Goal: Share content: Share content

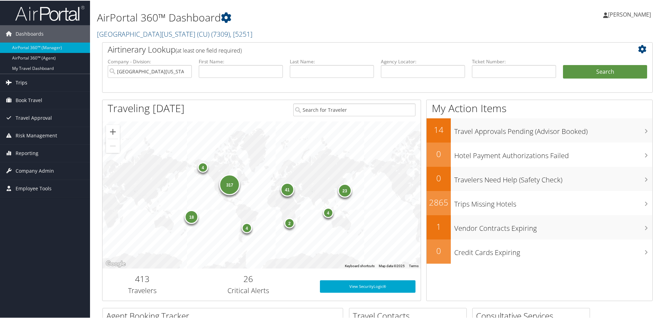
click at [23, 81] on span "Trips" at bounding box center [22, 81] width 12 height 17
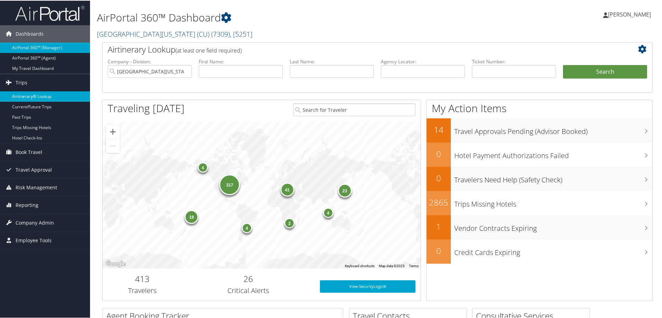
click at [26, 96] on link "Airtinerary® Lookup" at bounding box center [45, 96] width 90 height 10
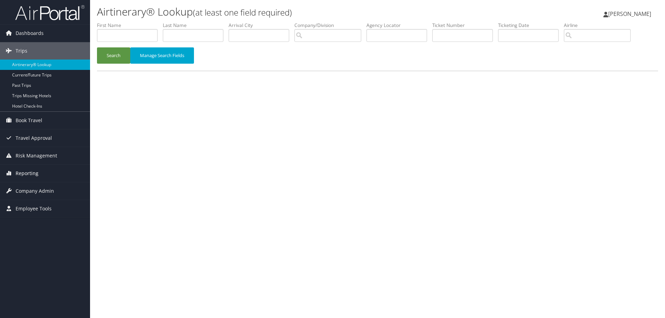
click at [23, 173] on span "Reporting" at bounding box center [27, 173] width 23 height 17
click at [23, 187] on link "Unused Tickets" at bounding box center [45, 187] width 90 height 10
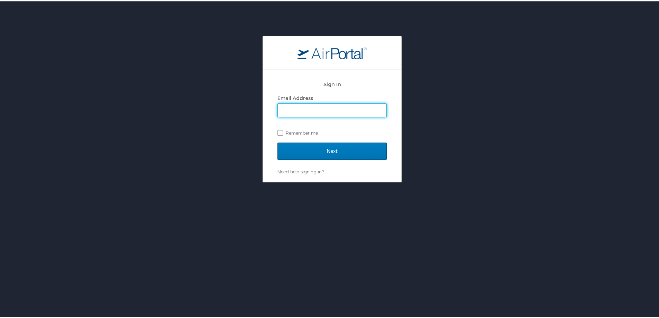
type input "[PERSON_NAME][EMAIL_ADDRESS][PERSON_NAME][DOMAIN_NAME]"
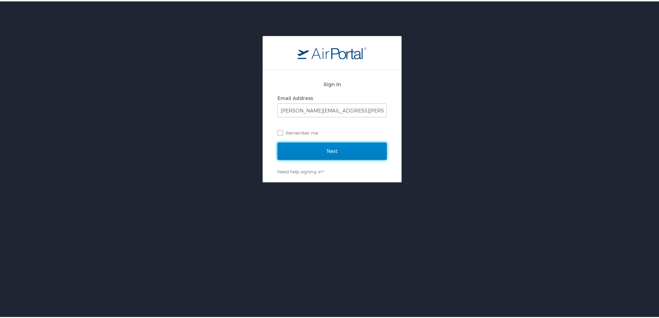
click at [349, 153] on input "Next" at bounding box center [332, 149] width 109 height 17
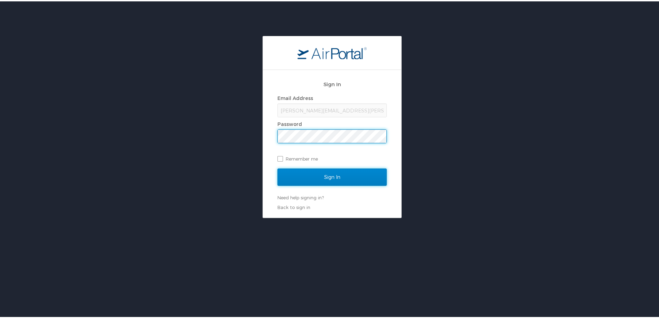
click at [349, 177] on input "Sign In" at bounding box center [332, 175] width 109 height 17
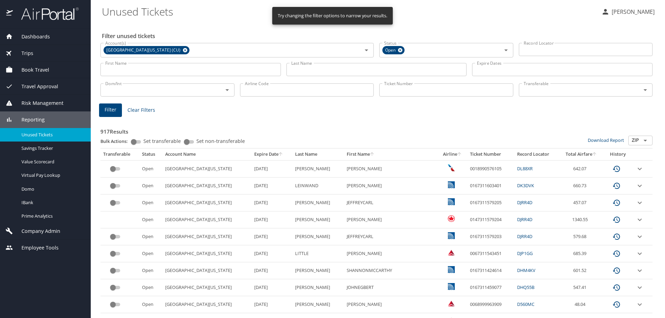
click at [416, 91] on input "Ticket Number" at bounding box center [446, 89] width 134 height 13
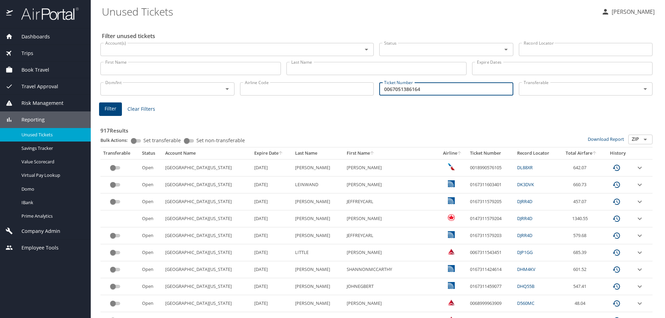
type input "0067051386164"
click at [109, 108] on span "Filter" at bounding box center [111, 109] width 12 height 9
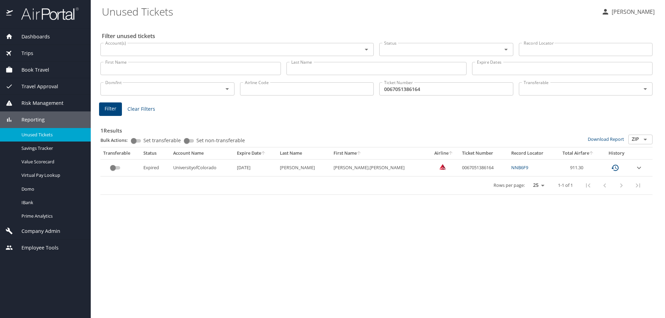
click at [30, 51] on span "Trips" at bounding box center [23, 53] width 20 height 8
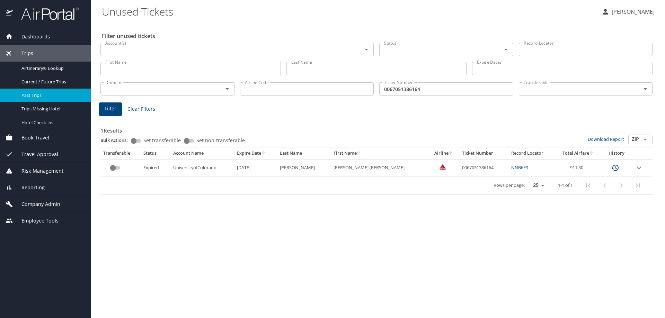
click at [33, 96] on span "Past Trips" at bounding box center [51, 95] width 61 height 7
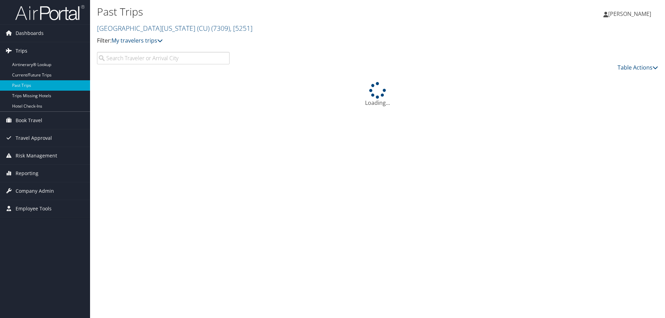
click at [21, 49] on span "Trips" at bounding box center [22, 50] width 12 height 17
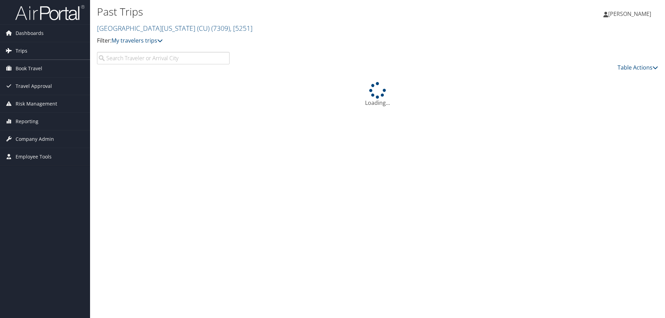
click at [24, 50] on span "Trips" at bounding box center [22, 50] width 12 height 17
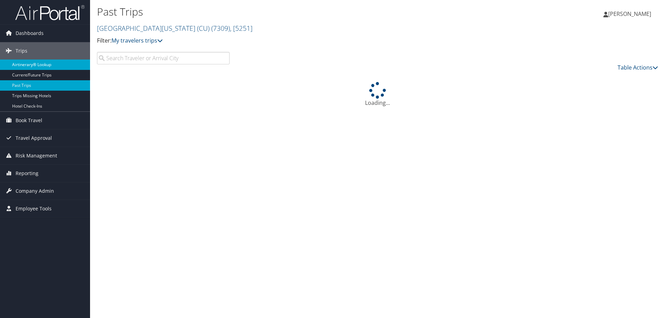
click at [27, 64] on link "Airtinerary® Lookup" at bounding box center [45, 65] width 90 height 10
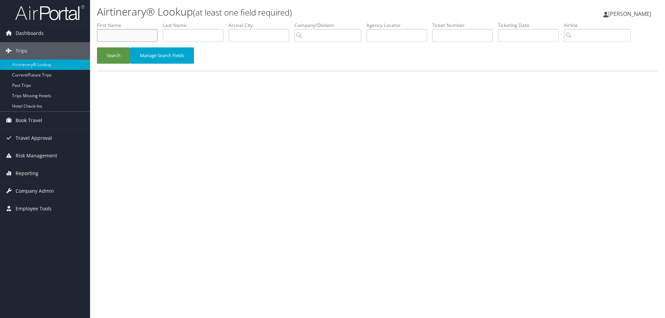
click at [106, 33] on input "text" at bounding box center [127, 35] width 61 height 13
type input "loeffelholz"
click at [117, 52] on button "Search" at bounding box center [113, 55] width 33 height 16
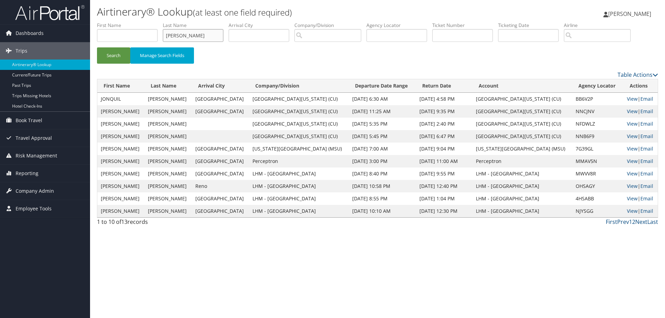
drag, startPoint x: 195, startPoint y: 35, endPoint x: 159, endPoint y: 38, distance: 35.5
click at [159, 22] on ul "First Name Last Name loeffelholz Departure City Arrival City Company/Division A…" at bounding box center [377, 22] width 561 height 0
click at [450, 32] on input "text" at bounding box center [462, 35] width 61 height 13
click at [466, 35] on input "006" at bounding box center [462, 35] width 61 height 13
type input "0067051386164"
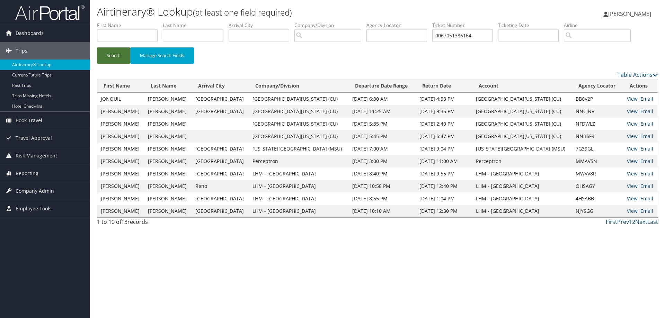
click at [114, 55] on button "Search" at bounding box center [113, 55] width 33 height 16
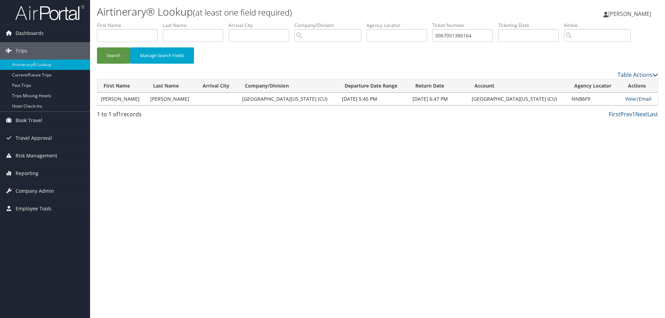
click at [642, 99] on link "Email" at bounding box center [644, 99] width 13 height 7
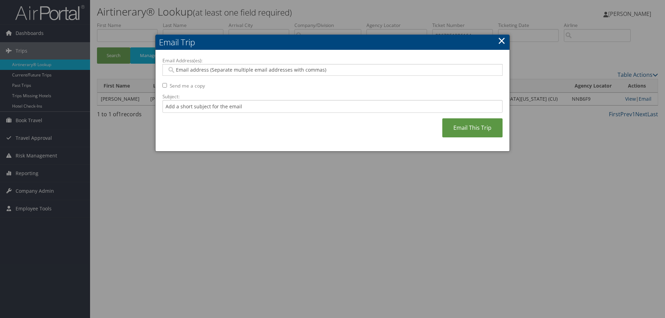
click at [312, 69] on input "Email Address(es):" at bounding box center [332, 69] width 331 height 7
click at [270, 70] on input "Email Address(es):" at bounding box center [332, 69] width 331 height 7
type input "hannah.silver@colorado.edu"
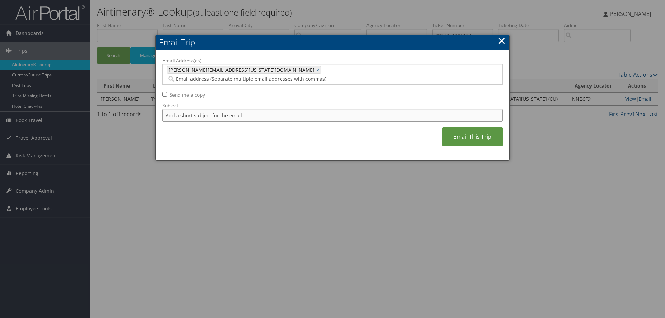
click at [275, 109] on input "Subject:" at bounding box center [332, 115] width 340 height 13
type input "Amanda Loeffelholz"
click at [477, 128] on link "Email This Trip" at bounding box center [472, 136] width 60 height 19
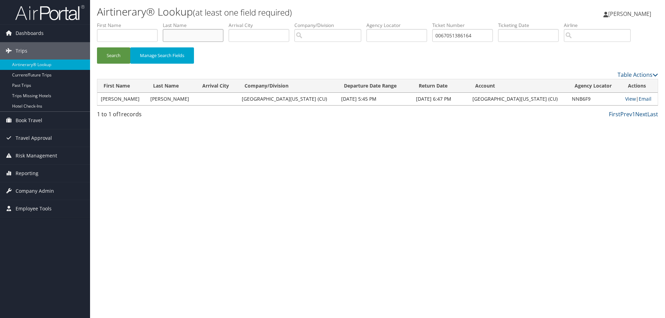
click at [186, 34] on input "text" at bounding box center [193, 35] width 61 height 13
drag, startPoint x: 476, startPoint y: 36, endPoint x: 433, endPoint y: 37, distance: 43.3
click at [433, 22] on ul "First Name Last Name Departure City Arrival City Company/Division Airport/City …" at bounding box center [377, 22] width 561 height 0
click at [221, 38] on input "text" at bounding box center [193, 35] width 61 height 13
type input "mull"
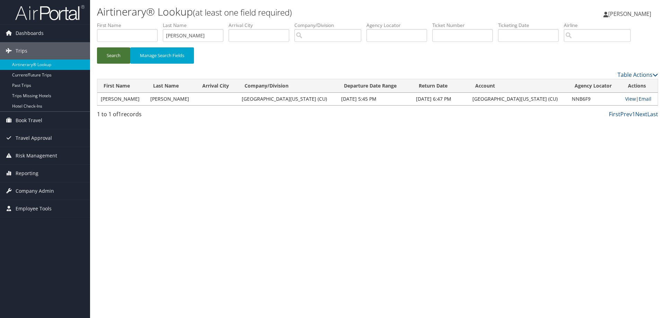
click at [106, 54] on button "Search" at bounding box center [113, 55] width 33 height 16
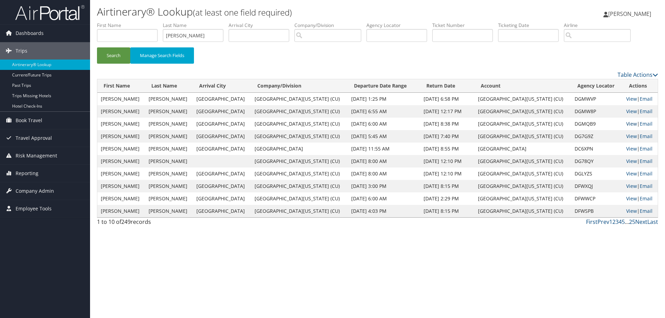
click at [626, 124] on link "View" at bounding box center [631, 123] width 11 height 7
click at [626, 137] on link "View" at bounding box center [631, 136] width 11 height 7
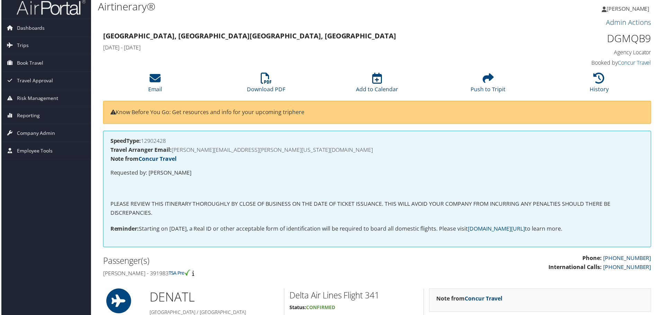
scroll to position [5, 3]
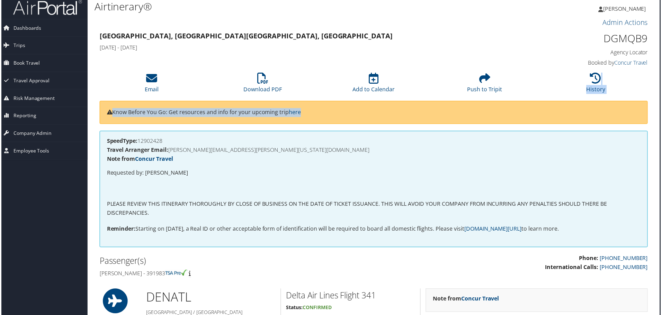
drag, startPoint x: 661, startPoint y: 81, endPoint x: 667, endPoint y: 106, distance: 25.9
click at [661, 106] on html "Menu Dashboards ► AirPortal 360™ (Manager) AirPortal 360™ (Agent) My Travel Das…" at bounding box center [329, 154] width 665 height 318
click at [649, 97] on li "History" at bounding box center [596, 84] width 111 height 28
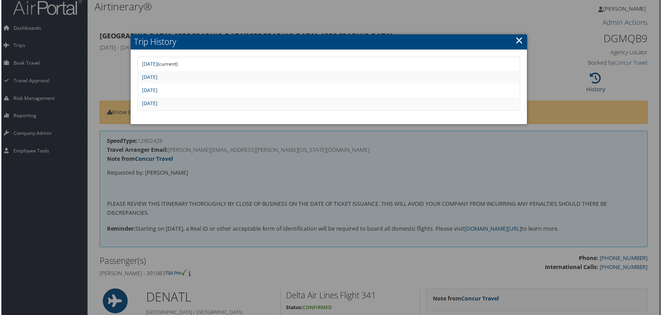
click at [518, 40] on link "×" at bounding box center [520, 41] width 8 height 14
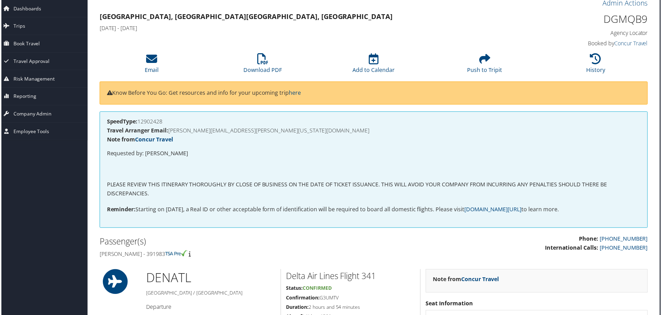
scroll to position [9, 3]
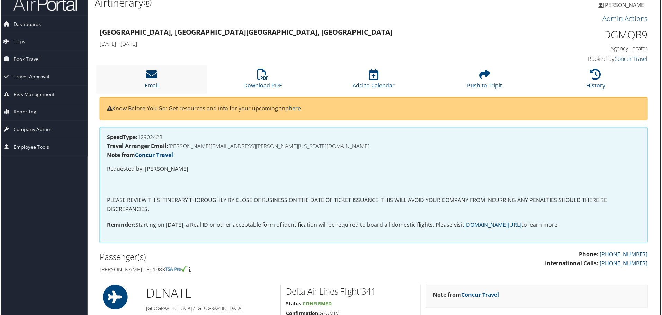
click at [151, 78] on icon at bounding box center [150, 74] width 11 height 11
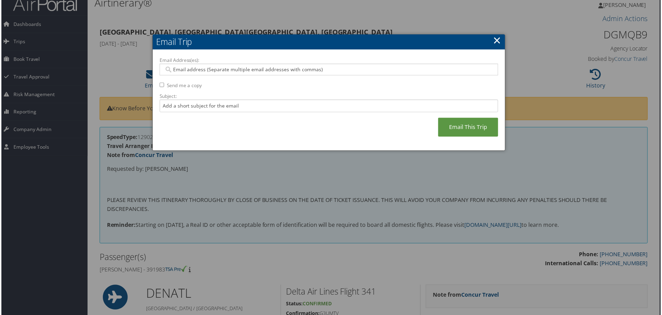
drag, startPoint x: 220, startPoint y: 70, endPoint x: 220, endPoint y: 65, distance: 5.2
click at [220, 69] on input "Email Address(es):" at bounding box center [328, 69] width 331 height 7
type input "maggie.mu"
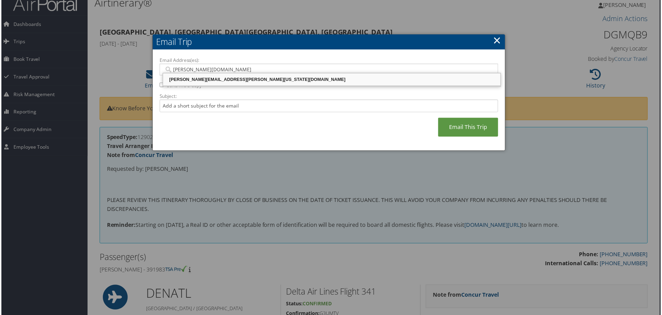
click at [232, 80] on div "[PERSON_NAME][EMAIL_ADDRESS][PERSON_NAME][US_STATE][DOMAIN_NAME]" at bounding box center [331, 79] width 337 height 7
type input "[PERSON_NAME][EMAIL_ADDRESS][PERSON_NAME][US_STATE][DOMAIN_NAME]"
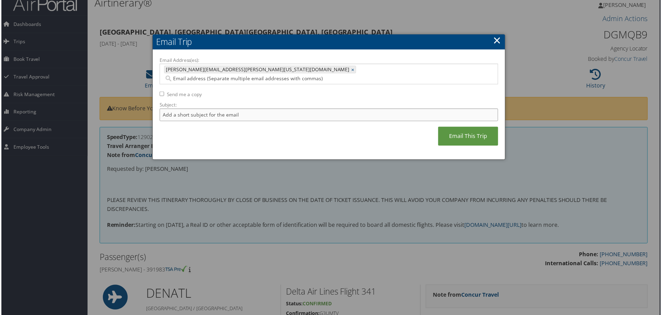
click at [236, 110] on input "Subject:" at bounding box center [329, 115] width 340 height 13
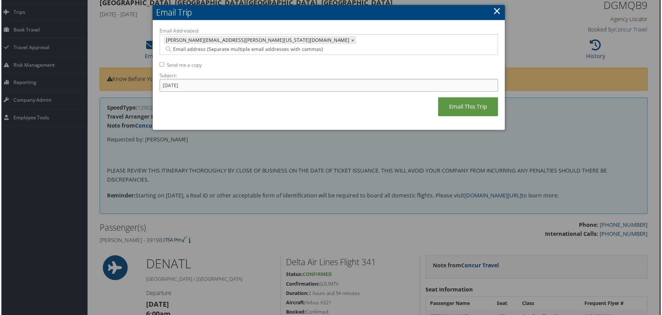
scroll to position [31, 3]
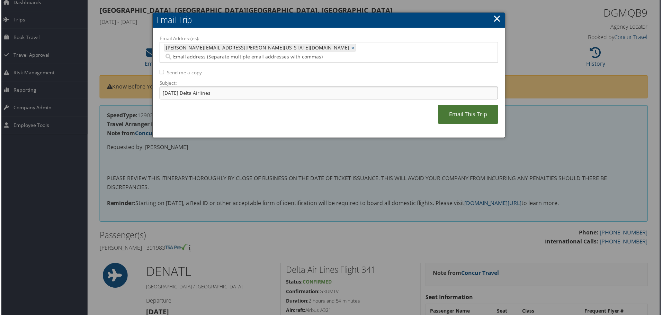
type input "November 8th Delta Airlines"
click at [454, 107] on link "Email This Trip" at bounding box center [469, 115] width 60 height 19
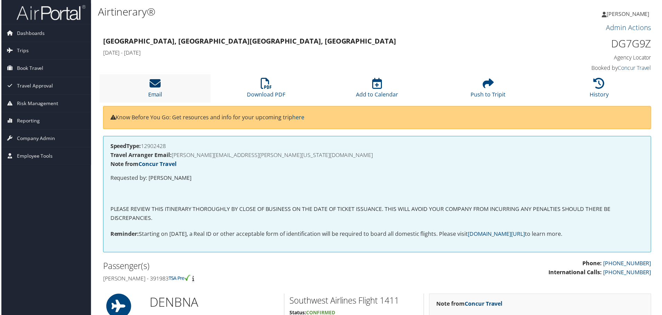
click at [153, 83] on icon at bounding box center [154, 83] width 11 height 11
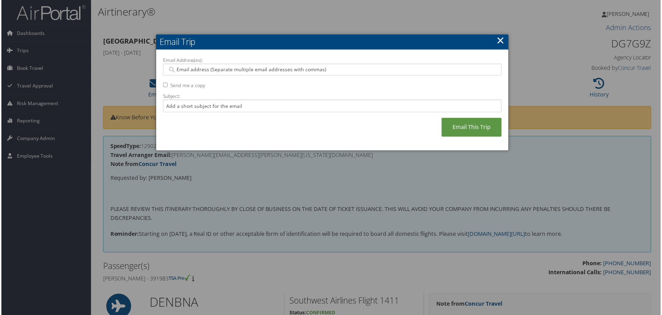
click at [277, 70] on input "Email Address(es):" at bounding box center [332, 69] width 331 height 7
type input "[PERSON_NAME]"
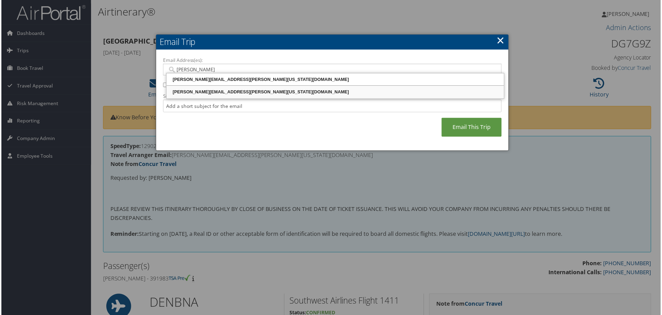
click at [279, 96] on div "[PERSON_NAME][EMAIL_ADDRESS][PERSON_NAME][US_STATE][DOMAIN_NAME]" at bounding box center [335, 92] width 337 height 7
type input "[PERSON_NAME][EMAIL_ADDRESS][PERSON_NAME][US_STATE][DOMAIN_NAME]"
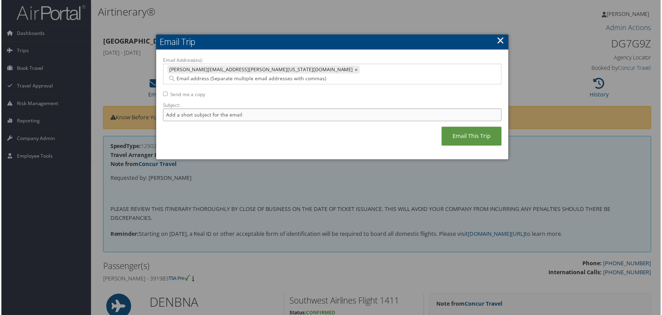
click at [281, 109] on input "Subject:" at bounding box center [332, 115] width 340 height 13
drag, startPoint x: 183, startPoint y: 110, endPoint x: 188, endPoint y: 107, distance: 5.9
click at [184, 109] on input "Subject:" at bounding box center [332, 115] width 340 height 13
type input "[DATE] Nashville"
click at [452, 132] on link "Email This Trip" at bounding box center [472, 136] width 60 height 19
